Goal: Information Seeking & Learning: Check status

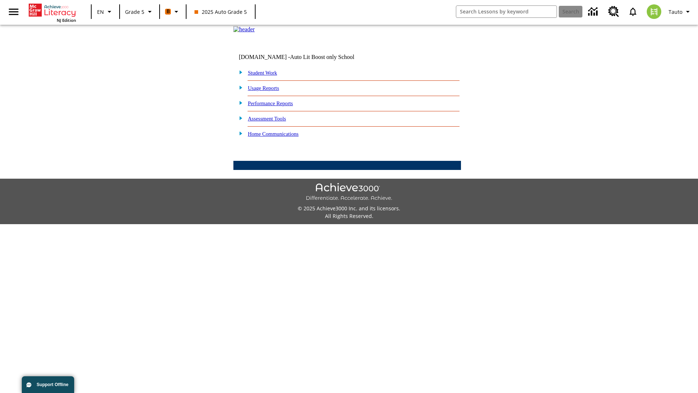
click at [278, 106] on link "Performance Reports" at bounding box center [270, 103] width 45 height 6
click at [0, 0] on link "How are my students performing on activities?" at bounding box center [0, 0] width 0 height 0
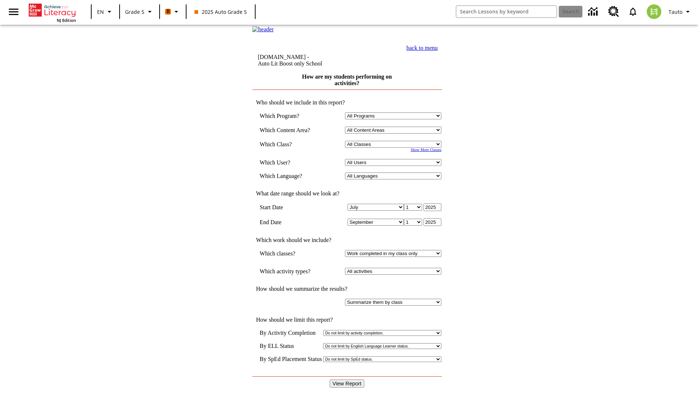
select select "11133131"
